Goal: Task Accomplishment & Management: Manage account settings

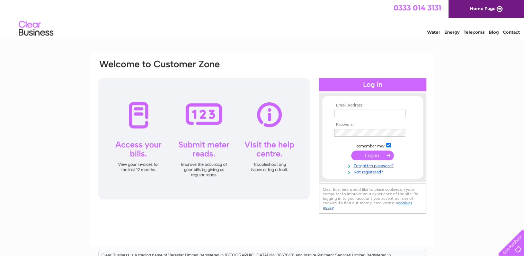
type input "mark@theatreroyaldumfries.co.uk"
click at [370, 155] on input "submit" at bounding box center [372, 155] width 43 height 10
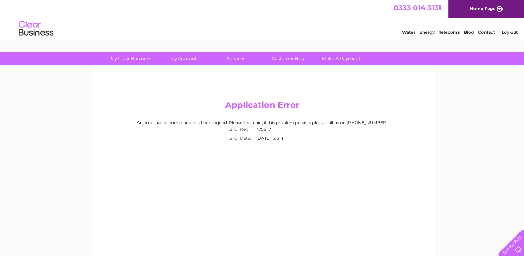
click at [370, 155] on div "Application Error An error has occurred and has been logged. Please try again, …" at bounding box center [262, 162] width 343 height 194
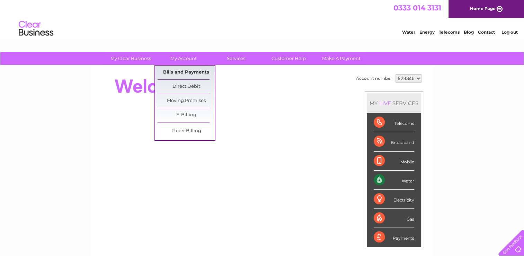
click at [180, 73] on link "Bills and Payments" at bounding box center [186, 72] width 57 height 14
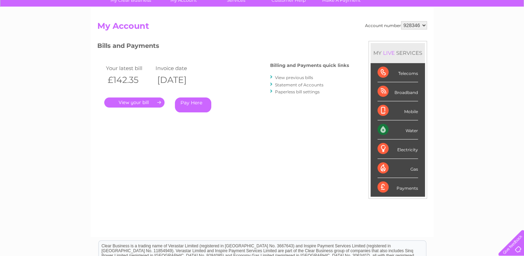
scroll to position [60, 0]
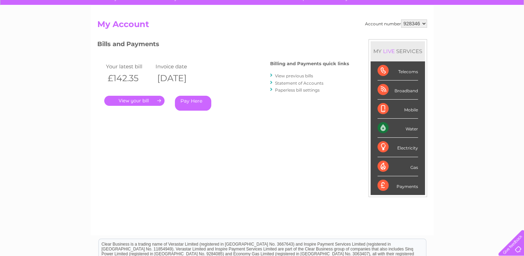
click at [133, 102] on link "." at bounding box center [134, 101] width 60 height 10
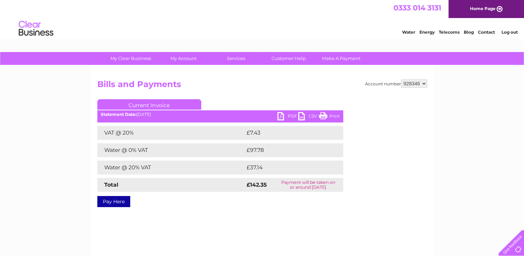
click at [283, 115] on link "PDF" at bounding box center [288, 117] width 21 height 10
